Goal: Task Accomplishment & Management: Use online tool/utility

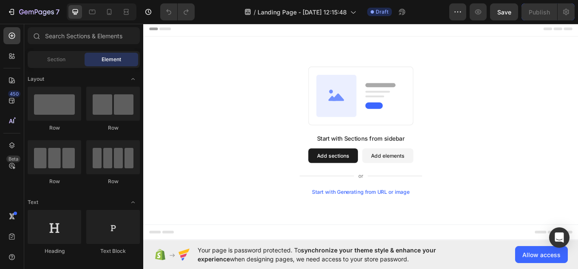
click at [422, 224] on div "Start with Generating from URL or image" at bounding box center [398, 221] width 114 height 7
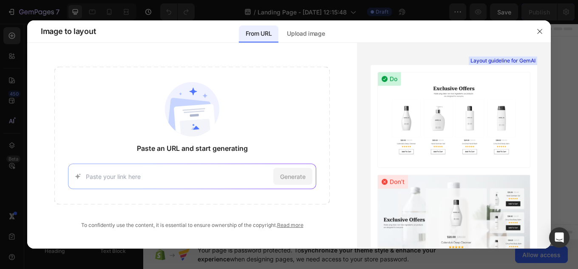
paste input "https://lightgrey-goldfish-237173.hostingersite.com/customize"
type input "https://lightgrey-goldfish-237173.hostingersite.com/customize"
click at [290, 178] on span "Generate" at bounding box center [292, 176] width 25 height 9
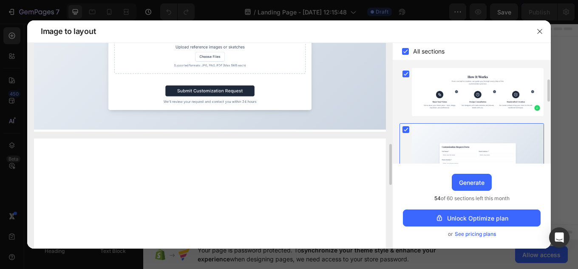
scroll to position [261, 0]
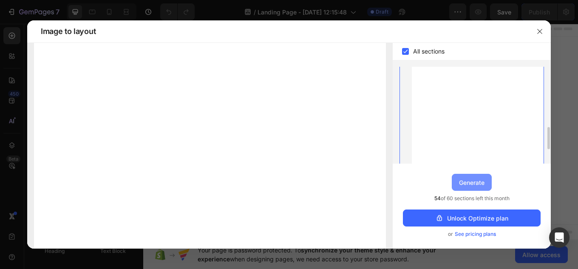
click at [482, 185] on div "Generate" at bounding box center [471, 182] width 25 height 9
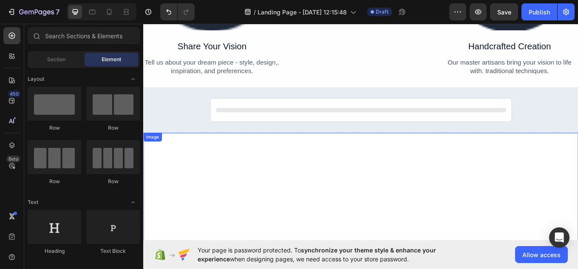
scroll to position [405, 0]
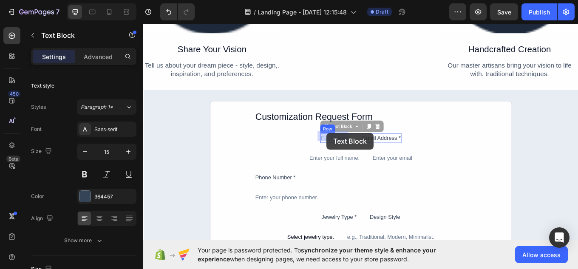
drag, startPoint x: 375, startPoint y: 152, endPoint x: 359, endPoint y: 155, distance: 16.3
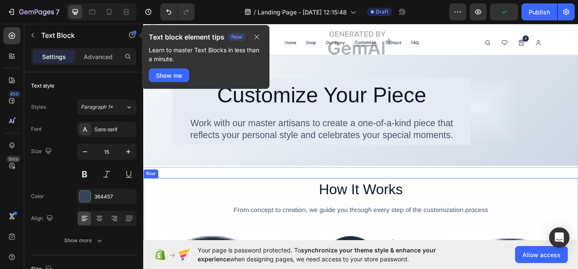
scroll to position [0, 0]
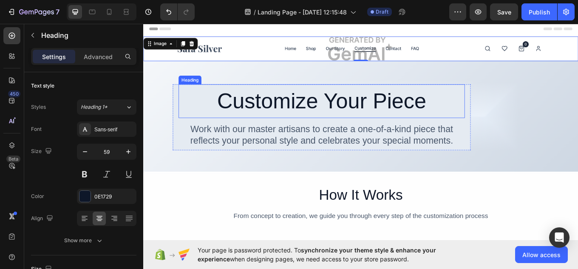
click at [394, 117] on h2 "Customize Your Piece" at bounding box center [352, 115] width 336 height 40
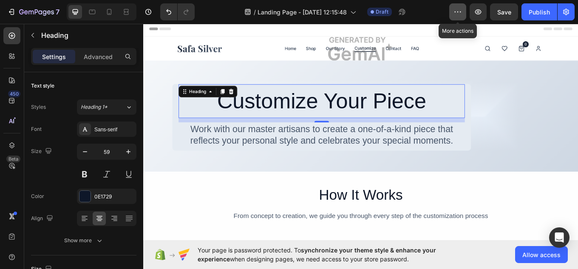
click at [453, 16] on button "button" at bounding box center [457, 11] width 17 height 17
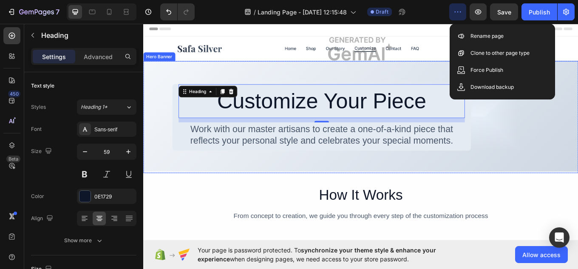
click at [547, 175] on div "Overlay" at bounding box center [398, 133] width 510 height 131
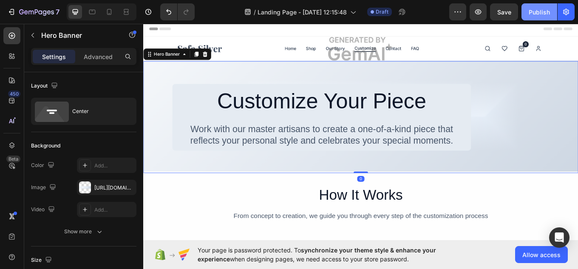
click at [538, 12] on div "Publish" at bounding box center [539, 12] width 21 height 9
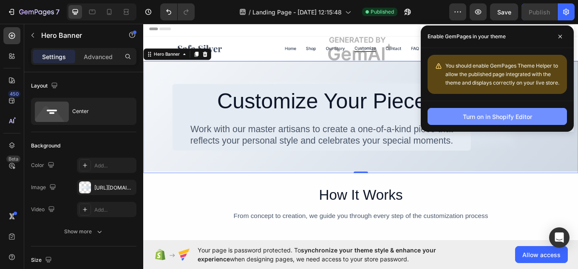
click at [487, 121] on button "Turn on in Shopify Editor" at bounding box center [496, 116] width 139 height 17
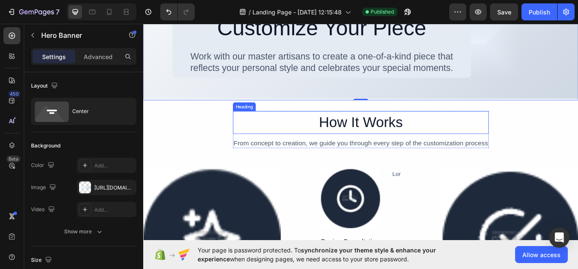
scroll to position [170, 0]
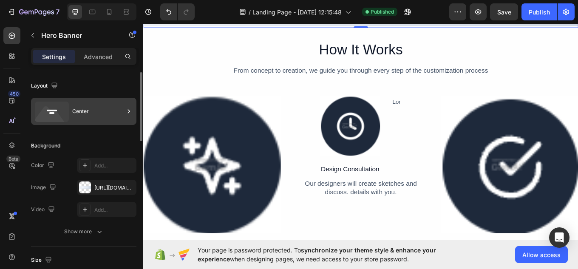
click at [74, 106] on div "Center" at bounding box center [98, 112] width 52 height 20
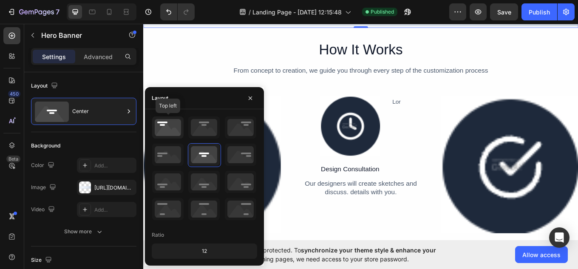
click at [179, 129] on icon at bounding box center [167, 127] width 31 height 22
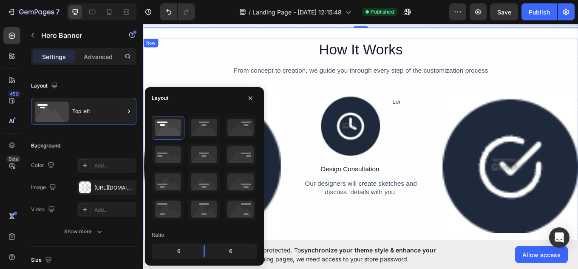
click at [231, 68] on div "How It Works Heading From concept to creation, we guide you through every step …" at bounding box center [398, 183] width 510 height 282
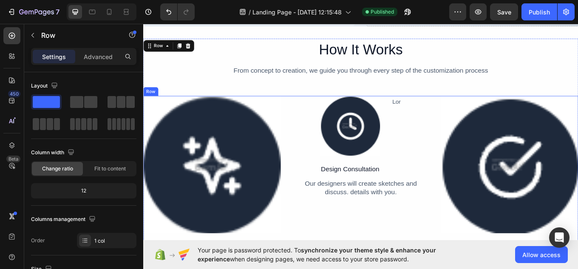
click at [234, 269] on div "Image Share Your Vision Text Block Tell us about your dream piece - style, desi…" at bounding box center [223, 216] width 161 height 215
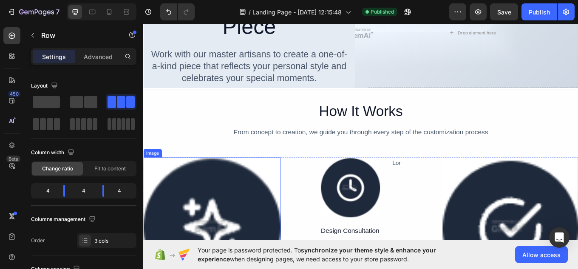
scroll to position [85, 0]
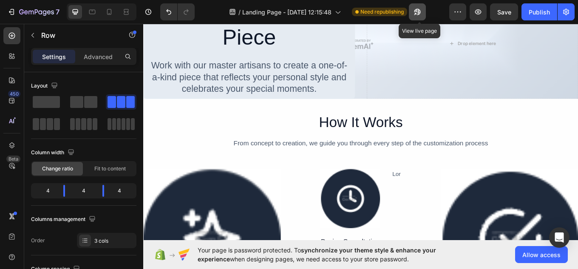
click at [419, 13] on icon "button" at bounding box center [417, 12] width 8 height 8
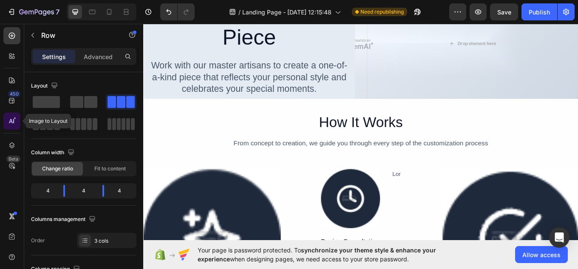
click at [13, 120] on icon at bounding box center [12, 121] width 8 height 8
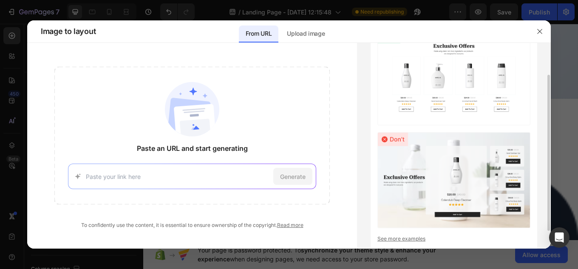
scroll to position [0, 0]
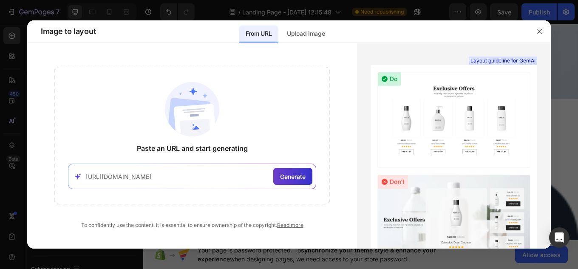
type input "https://lightgrey-goldfish-237173.hostingersite.com/customize"
click at [286, 175] on span "Generate" at bounding box center [292, 176] width 25 height 9
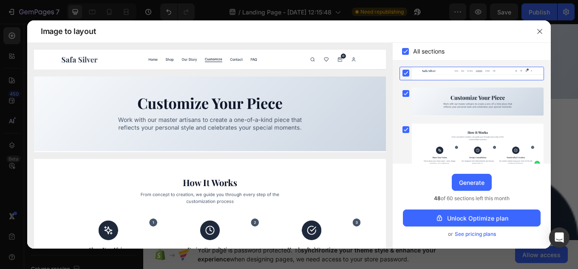
drag, startPoint x: 397, startPoint y: 34, endPoint x: 384, endPoint y: 34, distance: 12.8
click at [384, 34] on div "Image to layout" at bounding box center [281, 31] width 495 height 22
click at [407, 72] on rect at bounding box center [405, 73] width 7 height 7
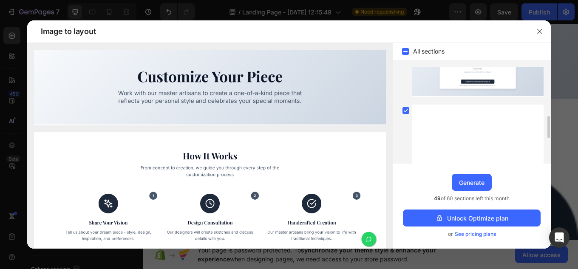
scroll to position [297, 0]
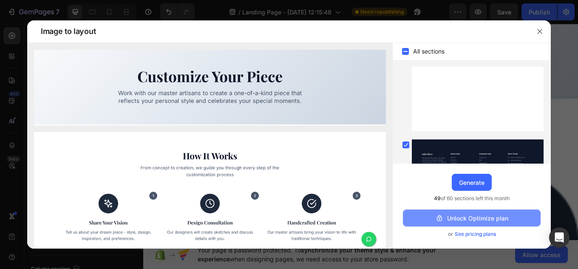
click at [456, 221] on div "Unlock Optimize plan" at bounding box center [471, 218] width 73 height 9
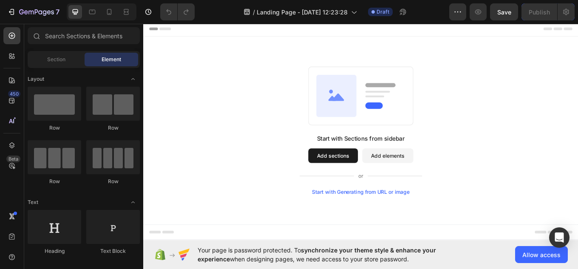
drag, startPoint x: 386, startPoint y: 218, endPoint x: 493, endPoint y: 210, distance: 107.7
click at [386, 218] on div "Start with Generating from URL or image" at bounding box center [398, 221] width 114 height 7
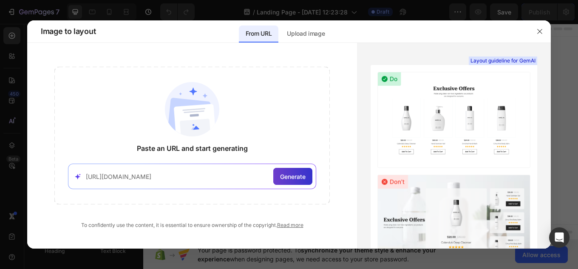
type input "https://lightgrey-goldfish-237173.hostingersite.com/customize"
click at [306, 182] on div "Generate" at bounding box center [292, 176] width 39 height 17
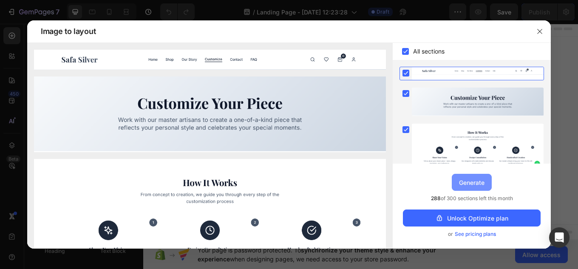
click at [478, 188] on button "Generate" at bounding box center [472, 182] width 40 height 17
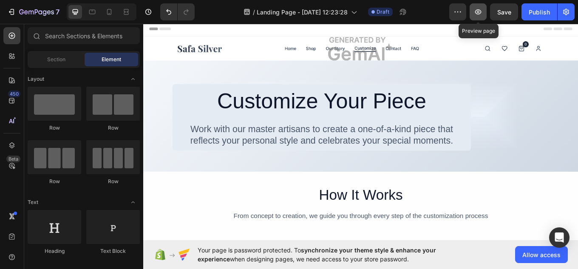
click at [481, 12] on icon "button" at bounding box center [478, 11] width 6 height 5
click at [462, 11] on button "button" at bounding box center [457, 11] width 17 height 17
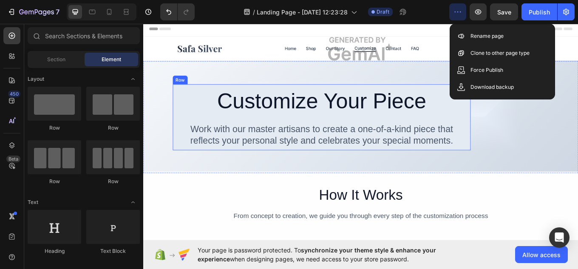
click at [177, 110] on div "Customize Your Piece Heading Work with our master artisans to create a one-of-a…" at bounding box center [352, 134] width 350 height 78
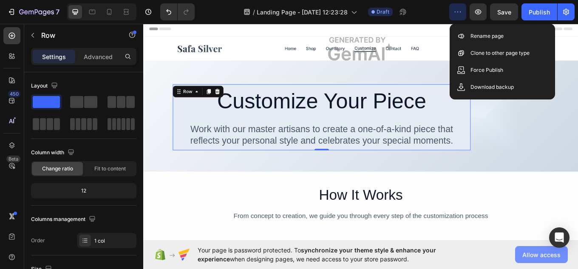
click at [522, 255] on button "Allow access" at bounding box center [541, 254] width 53 height 17
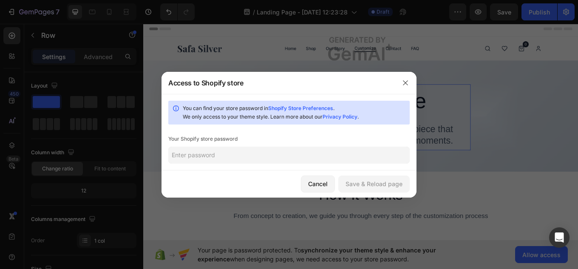
click at [270, 157] on input "text" at bounding box center [288, 155] width 241 height 17
paste input "stowba"
type input "stowba"
click at [392, 179] on button "Save & Reload page" at bounding box center [373, 183] width 71 height 17
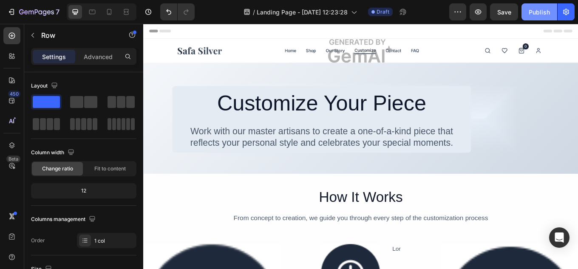
click at [543, 6] on button "Publish" at bounding box center [539, 11] width 36 height 17
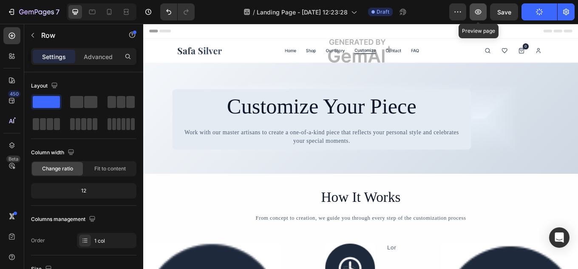
click at [482, 12] on icon "button" at bounding box center [478, 12] width 8 height 8
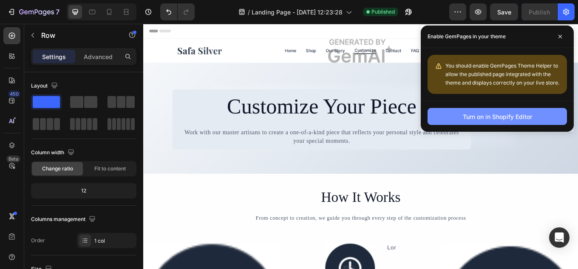
click at [534, 120] on button "Turn on in Shopify Editor" at bounding box center [496, 116] width 139 height 17
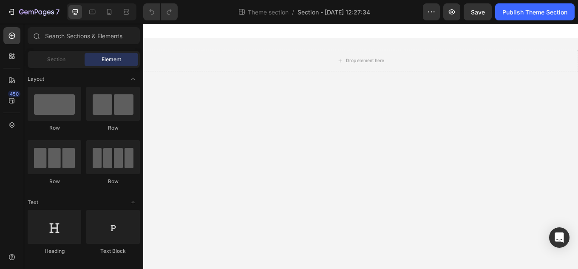
click at [386, 143] on body "Drop element here Root Drag & drop element from sidebar or Explore Library Add …" at bounding box center [398, 168] width 510 height 288
click at [427, 106] on body "Drop element here Root Drag & drop element from sidebar or Explore Library Add …" at bounding box center [398, 168] width 510 height 288
click at [391, 145] on body "Drop element here Root Drag & drop element from sidebar or Explore Library Add …" at bounding box center [398, 168] width 510 height 288
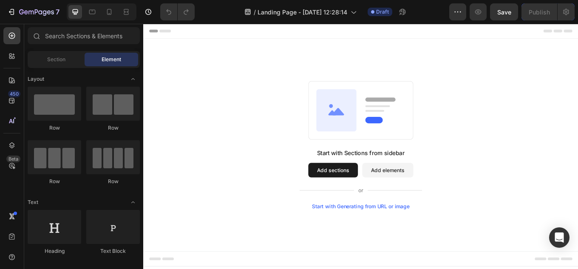
click at [412, 238] on div "Start with Generating from URL or image" at bounding box center [398, 238] width 114 height 7
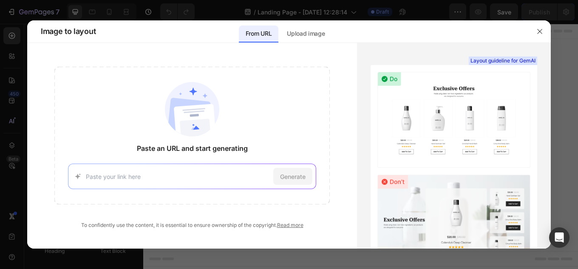
click at [146, 174] on input at bounding box center [178, 176] width 184 height 9
paste input "https://lightgrey-goldfish-237173.hostingersite.com/customize"
type input "https://lightgrey-goldfish-237173.hostingersite.com/customize"
click at [277, 171] on div "Generate" at bounding box center [292, 176] width 39 height 17
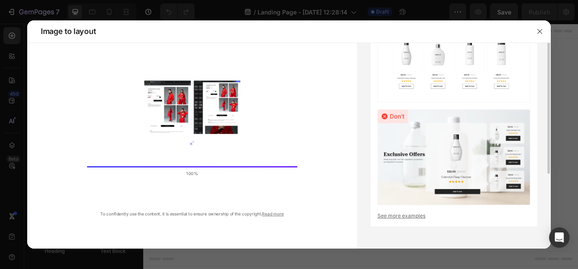
scroll to position [23, 0]
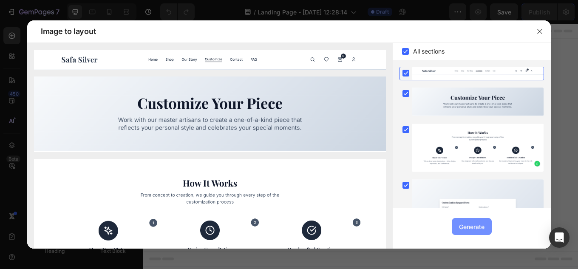
click at [474, 230] on div "Generate" at bounding box center [471, 226] width 25 height 9
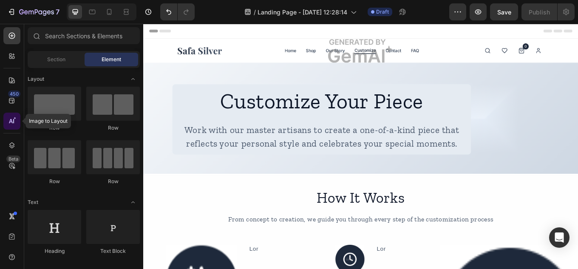
click at [17, 122] on div at bounding box center [11, 121] width 17 height 17
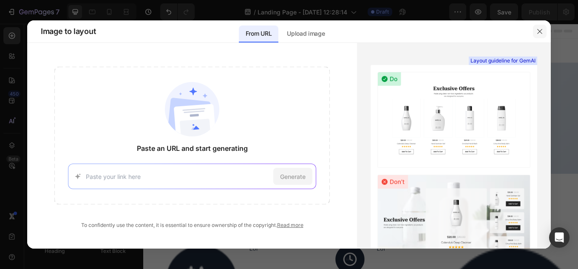
click at [539, 35] on button "button" at bounding box center [540, 32] width 14 height 14
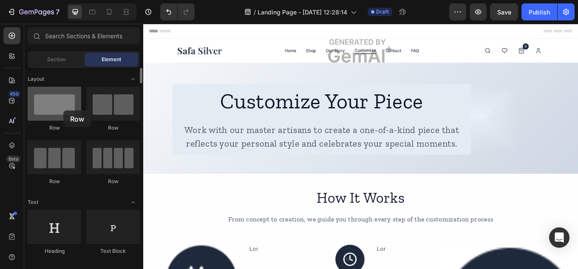
click at [63, 110] on div at bounding box center [55, 104] width 54 height 34
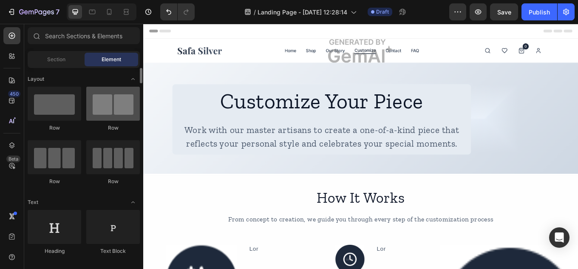
click at [130, 117] on div at bounding box center [113, 104] width 54 height 34
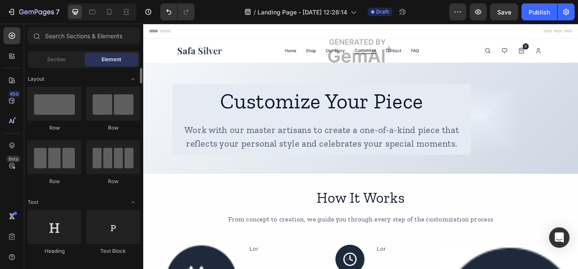
scroll to position [42, 0]
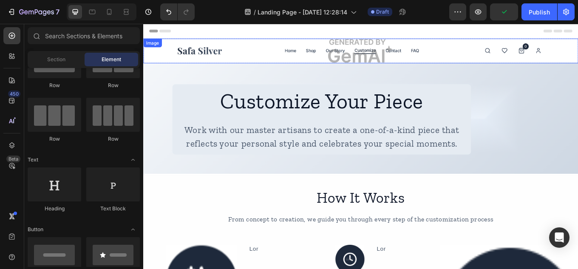
click at [280, 54] on img at bounding box center [398, 55] width 510 height 29
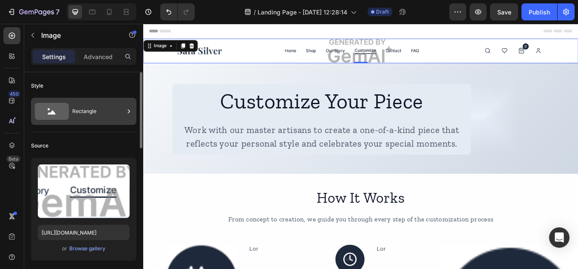
click at [97, 113] on div "Rectangle" at bounding box center [98, 112] width 52 height 20
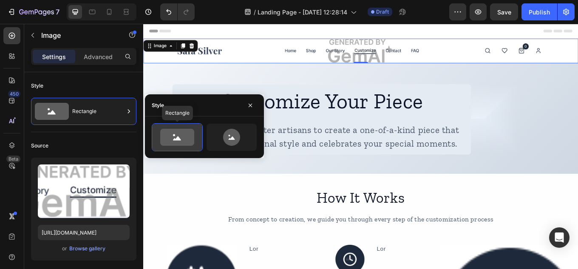
click at [168, 149] on div at bounding box center [177, 137] width 50 height 27
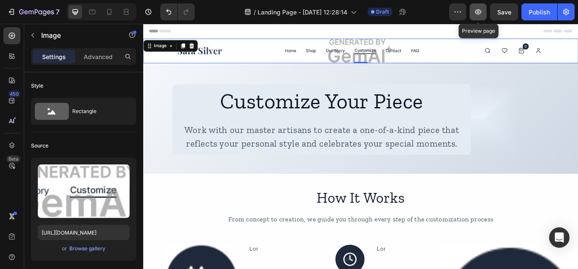
click at [474, 15] on icon "button" at bounding box center [478, 12] width 8 height 8
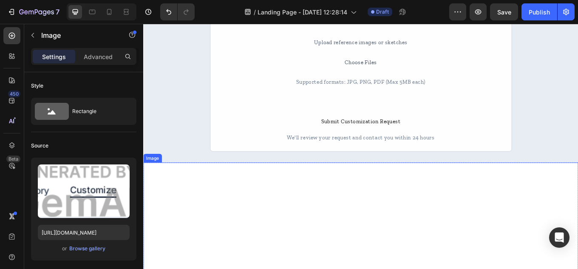
scroll to position [892, 0]
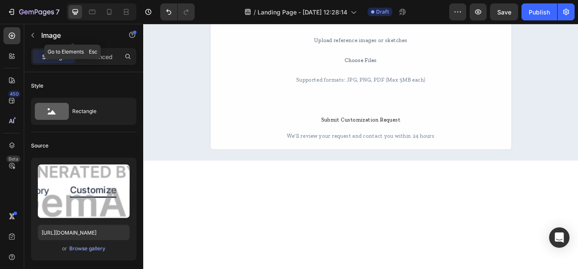
click at [34, 37] on icon "button" at bounding box center [32, 35] width 7 height 7
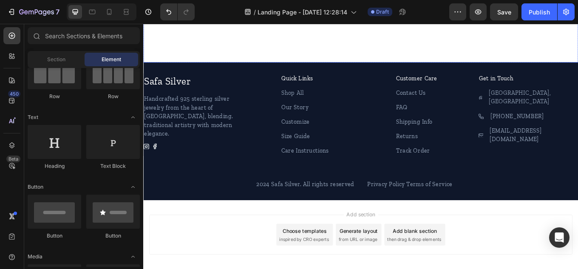
scroll to position [1477, 0]
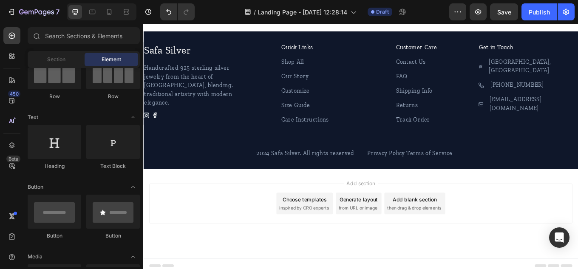
click at [399, 236] on span "from URL or image" at bounding box center [394, 240] width 45 height 8
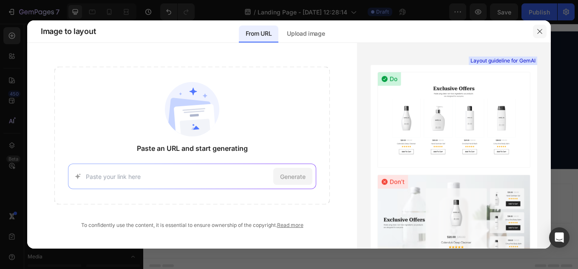
drag, startPoint x: 538, startPoint y: 28, endPoint x: 448, endPoint y: 13, distance: 91.3
click at [538, 28] on icon "button" at bounding box center [539, 31] width 7 height 7
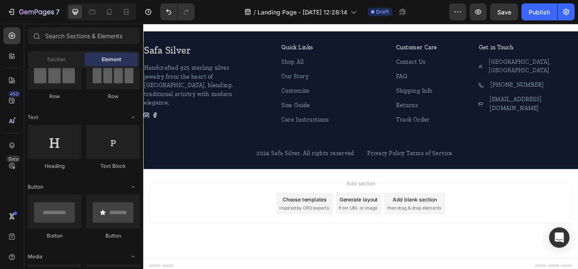
click at [328, 236] on span "inspired by CRO experts" at bounding box center [332, 240] width 58 height 8
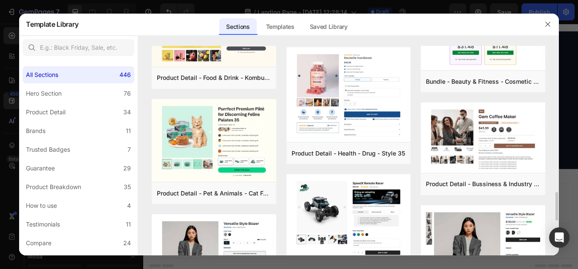
scroll to position [1145, 0]
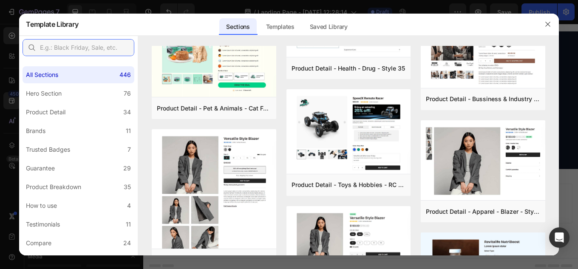
click at [76, 42] on input "text" at bounding box center [79, 47] width 112 height 17
click at [548, 26] on icon "button" at bounding box center [547, 24] width 7 height 7
